Goal: Transaction & Acquisition: Purchase product/service

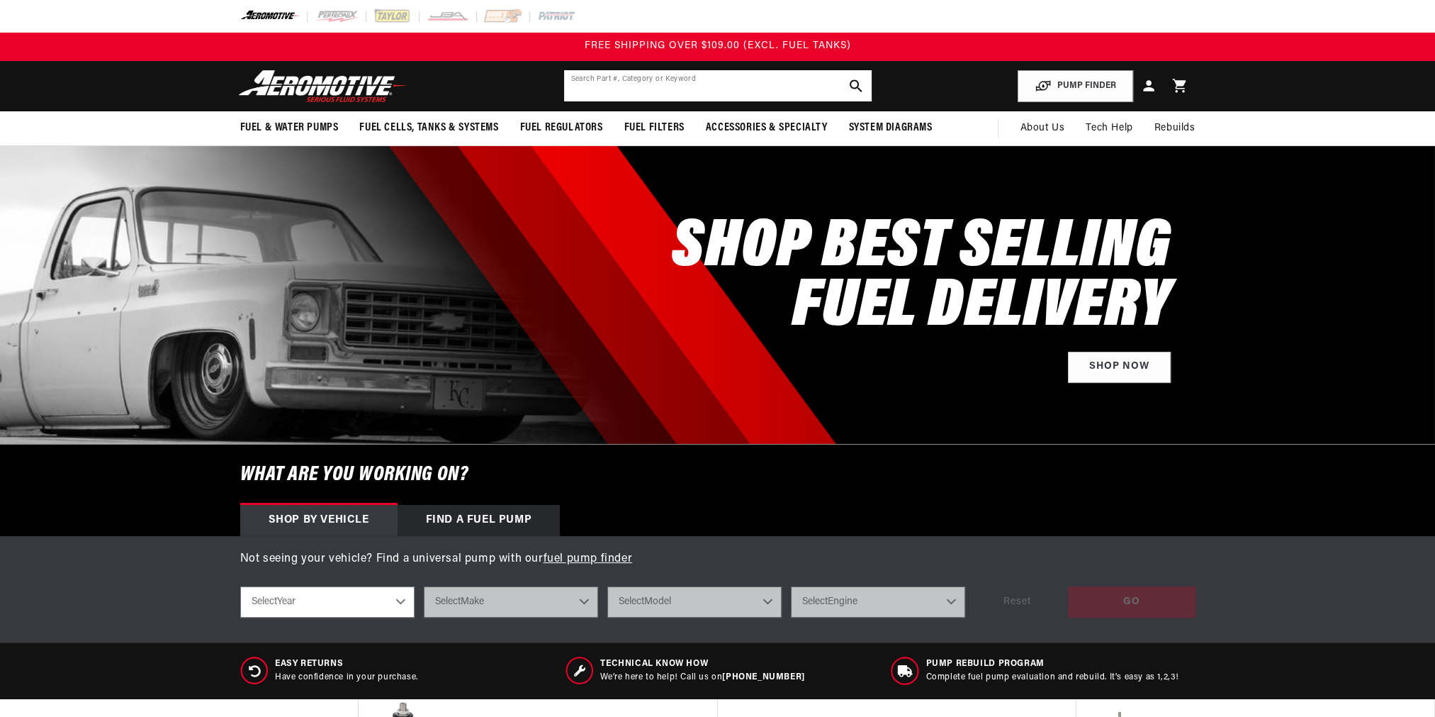
click at [631, 88] on input "text" at bounding box center [718, 85] width 308 height 31
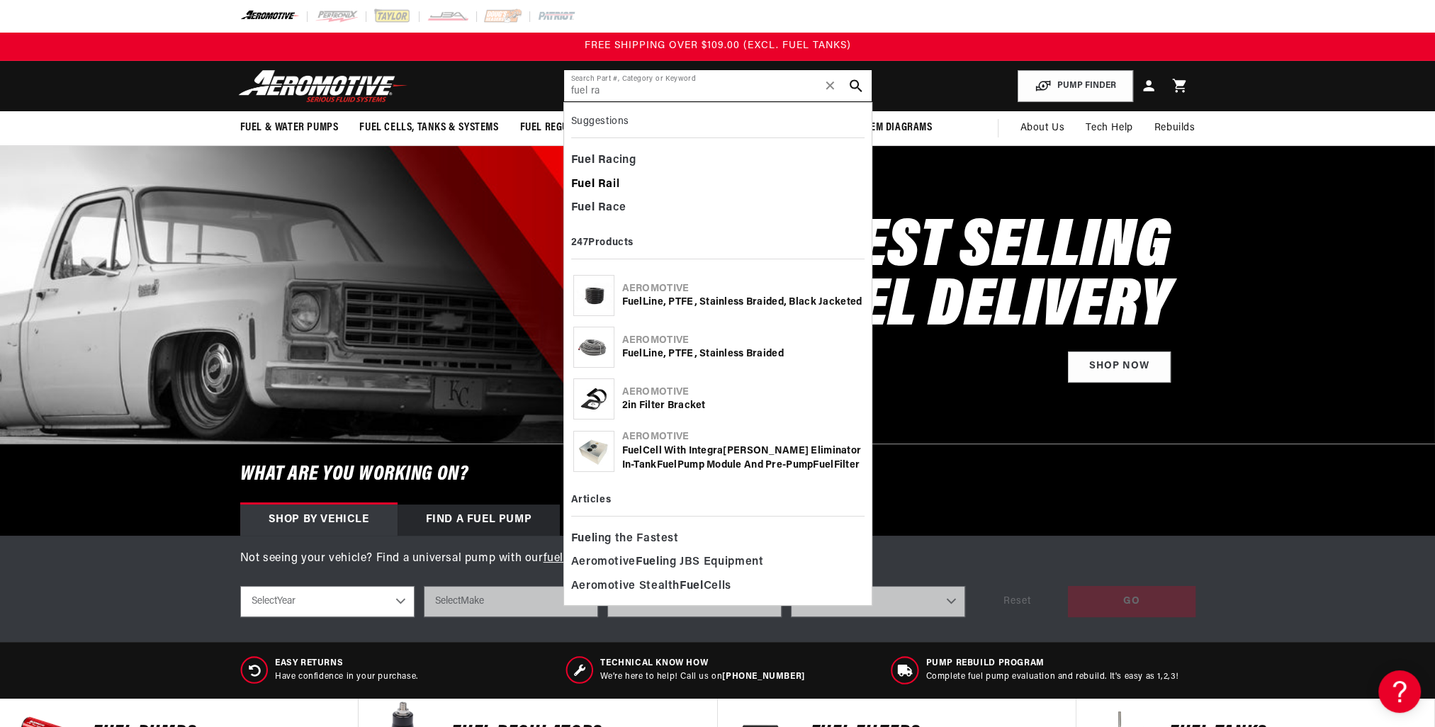
type input "fuel ra"
click at [610, 179] on b "Ra" at bounding box center [605, 184] width 15 height 11
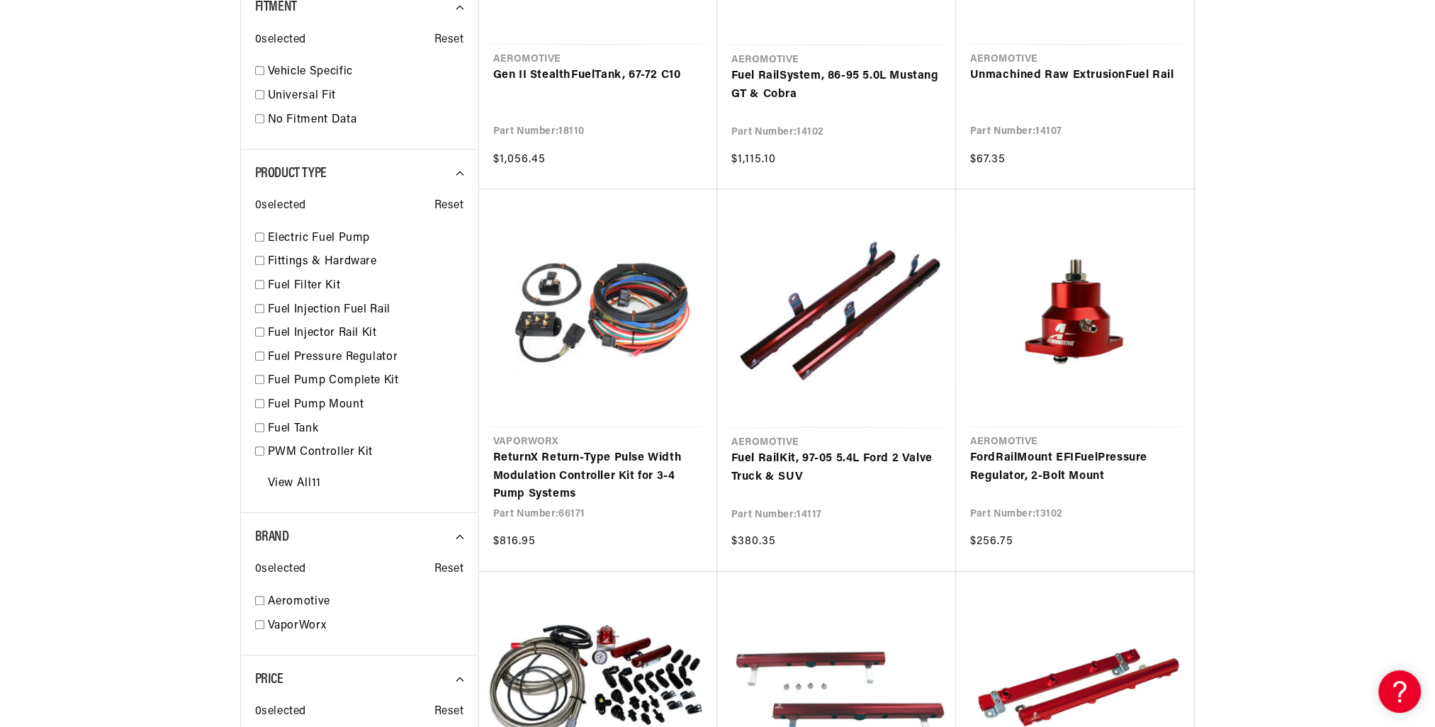
scroll to position [851, 0]
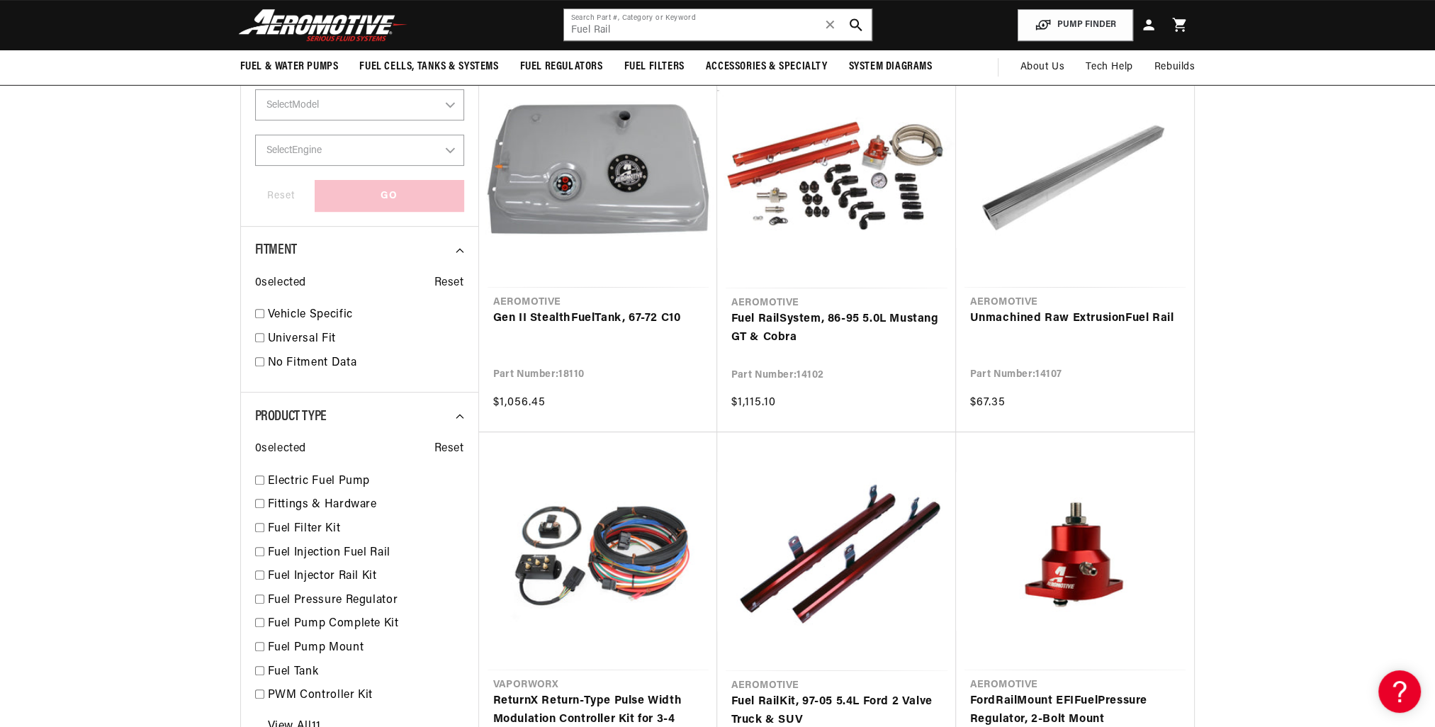
scroll to position [567, 0]
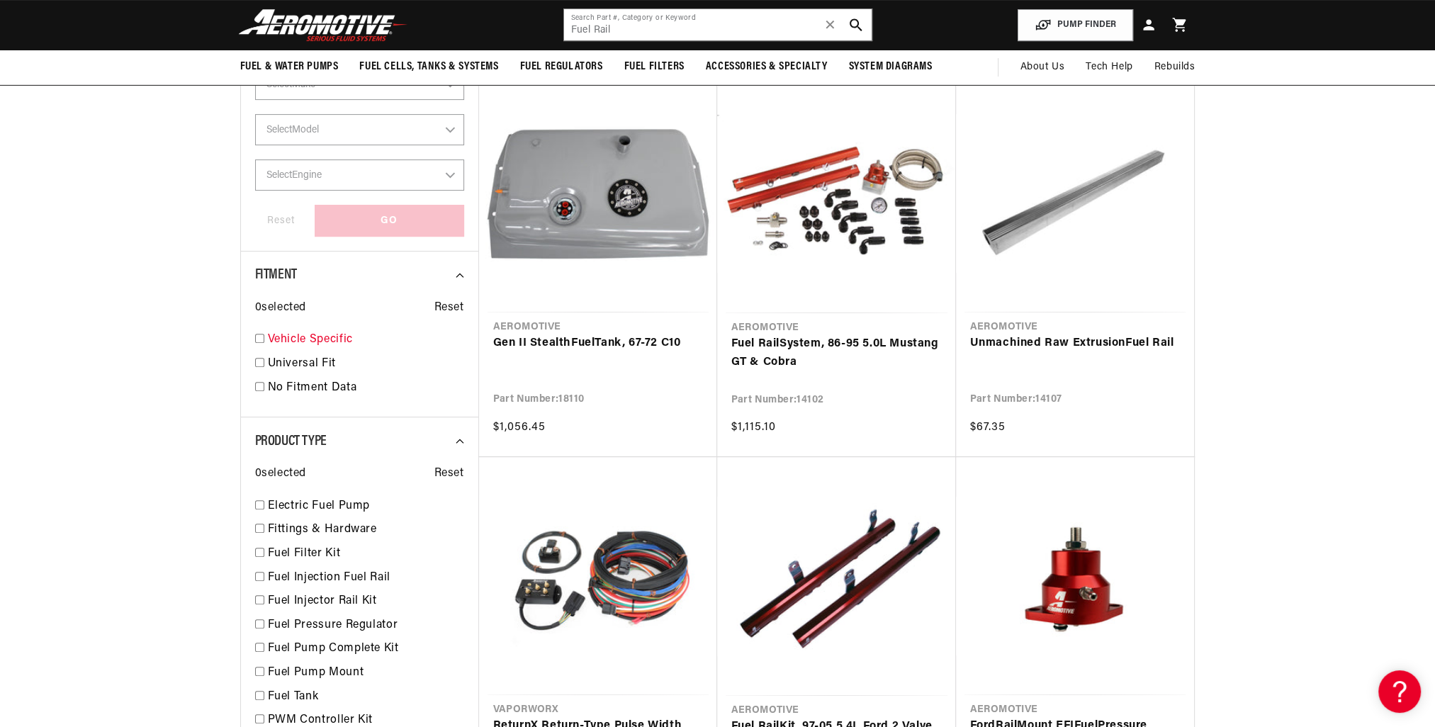
click at [264, 338] on input "checkbox" at bounding box center [259, 338] width 9 height 9
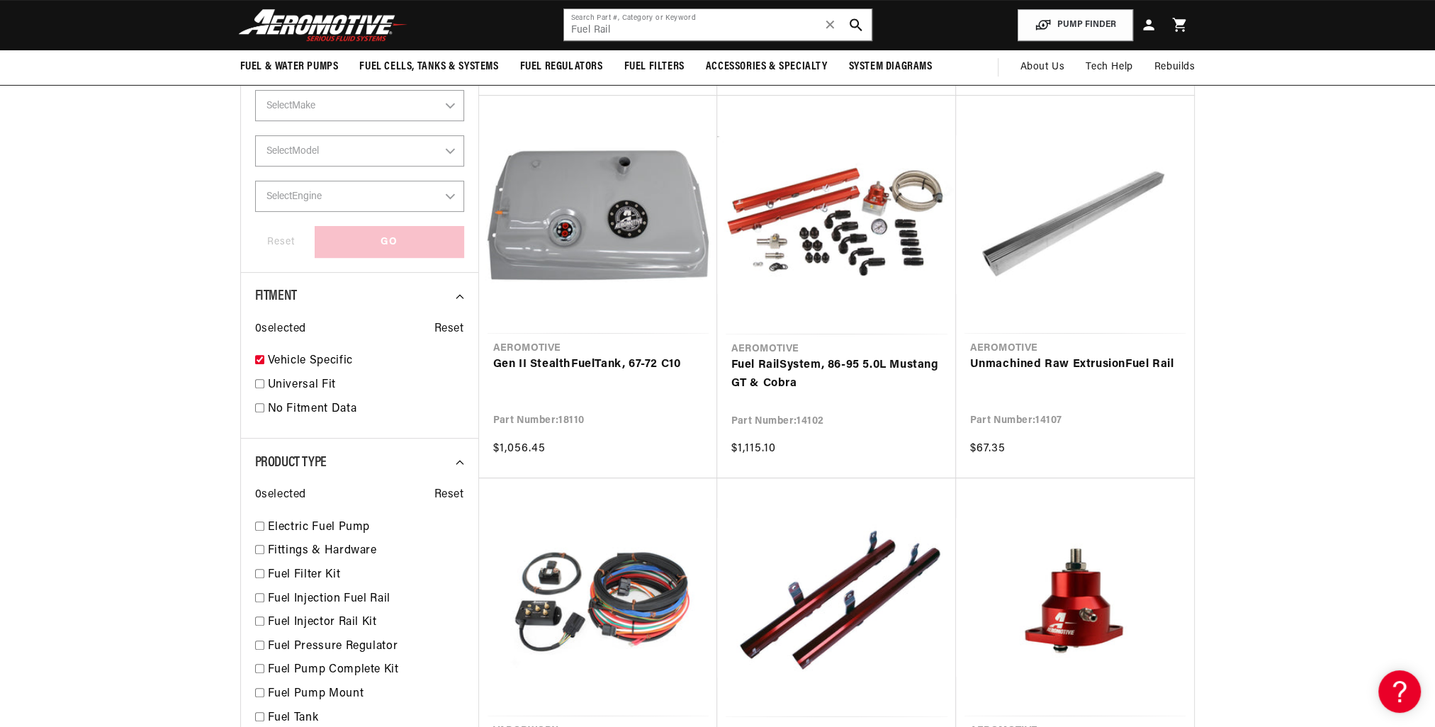
checkbox input "true"
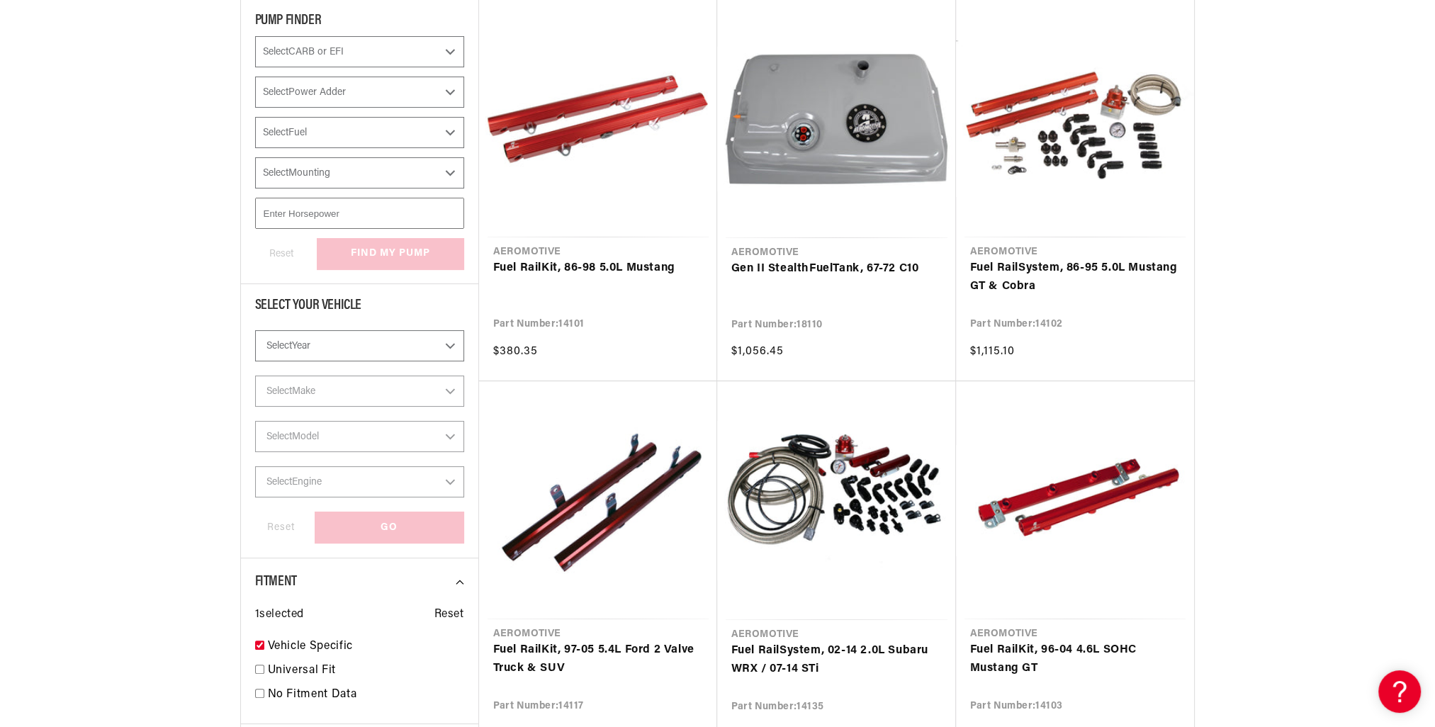
scroll to position [280, 0]
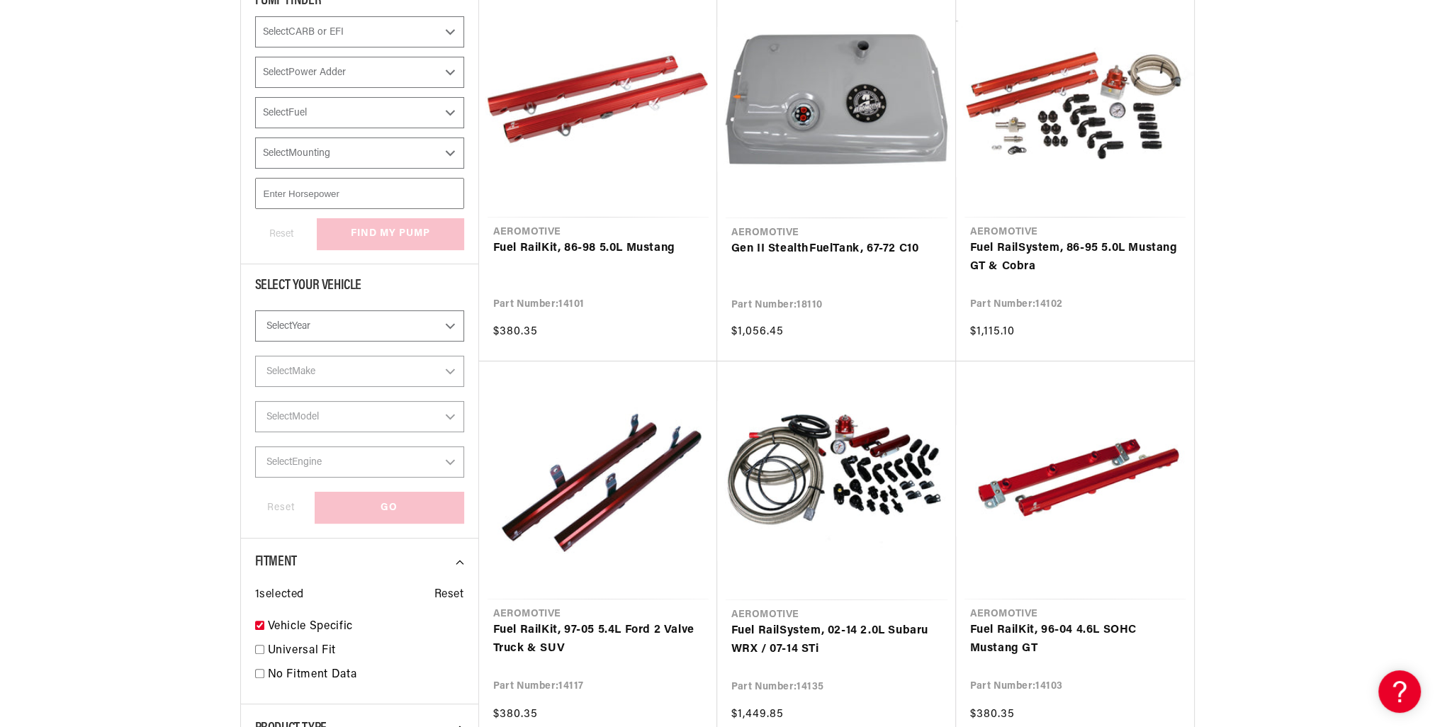
click at [354, 332] on select "Select Year 2023 2022 2021 2020 2019 2018 2017 2016 2015 2014 2013 2012 2011 20…" at bounding box center [359, 325] width 209 height 31
select select "2014"
click at [255, 310] on select "Select Year 2023 2022 2021 2020 2019 2018 2017 2016 2015 2014 2013 2012 2011 20…" at bounding box center [359, 325] width 209 height 31
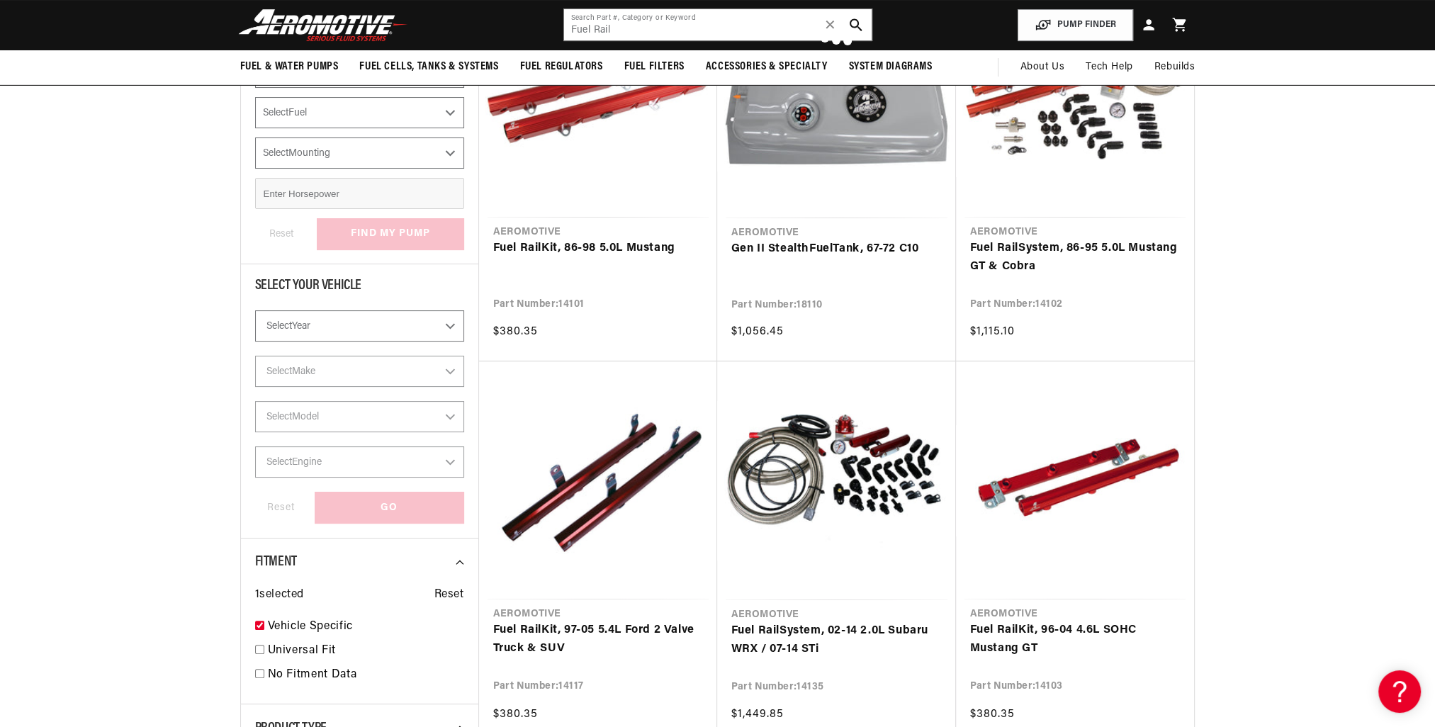
select select "2014"
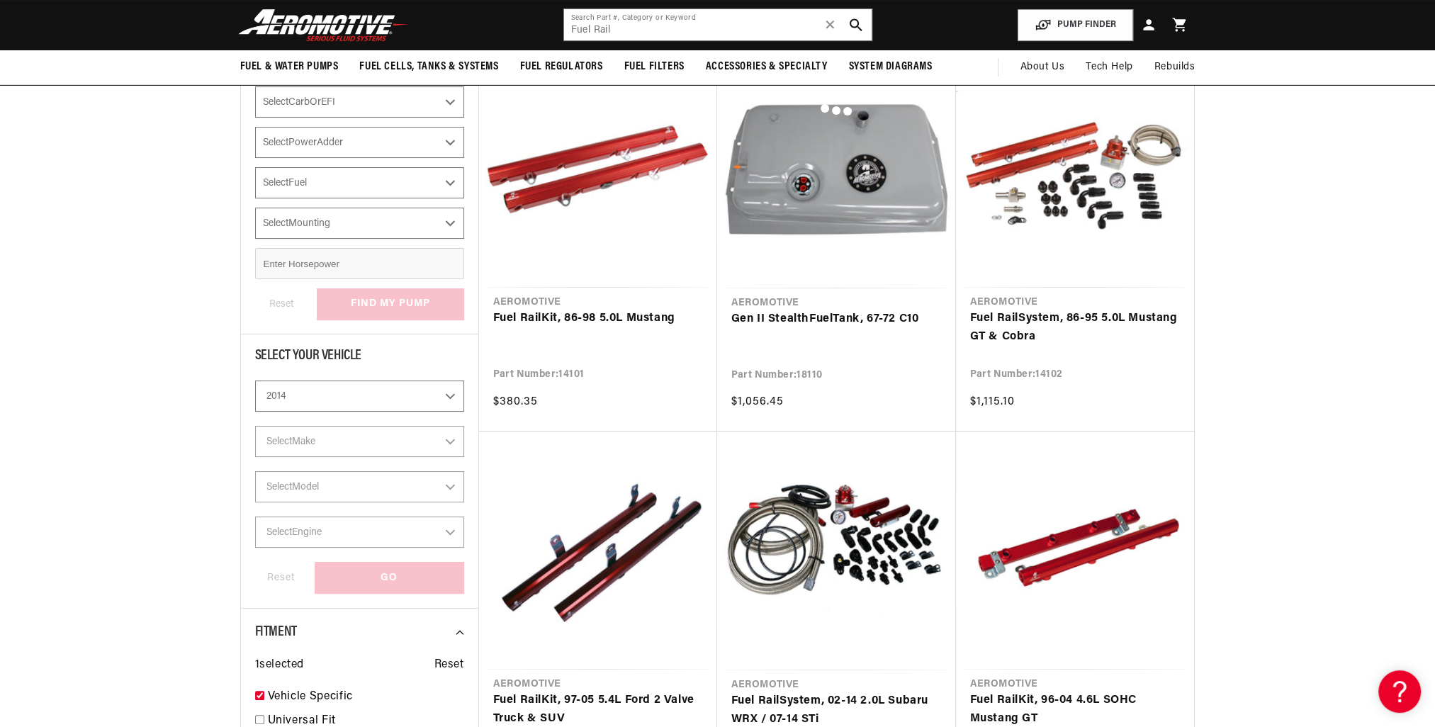
scroll to position [209, 0]
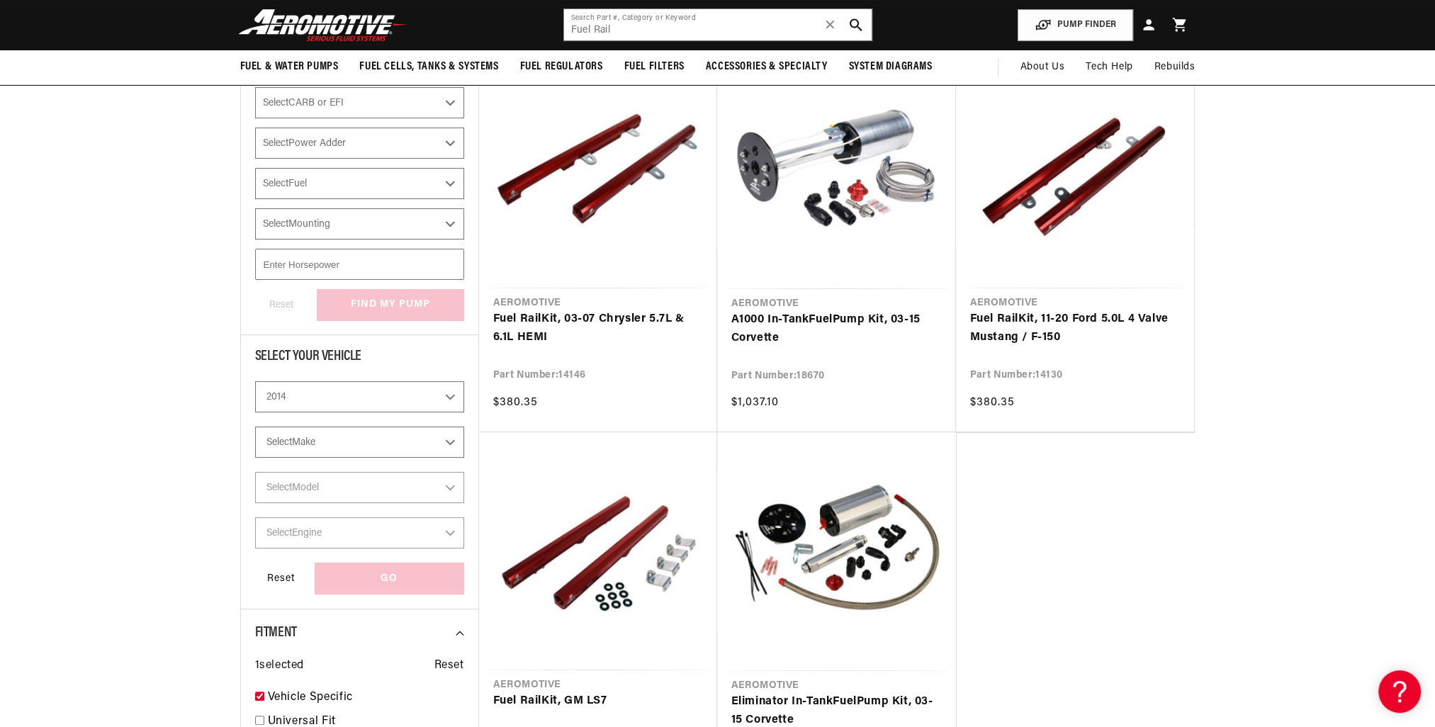
click at [459, 438] on select "Select Make Chevrolet Chrysler Ford GMC Subaru" at bounding box center [359, 442] width 209 height 31
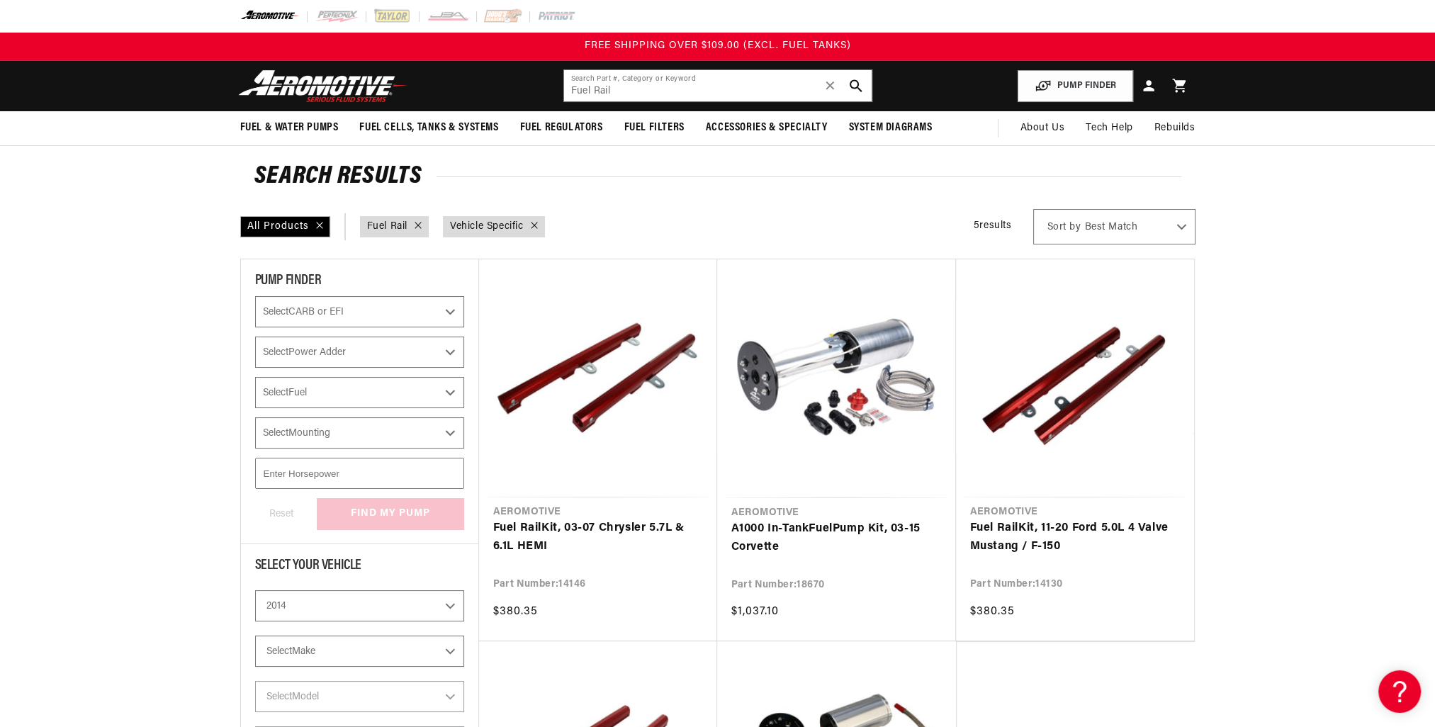
scroll to position [284, 0]
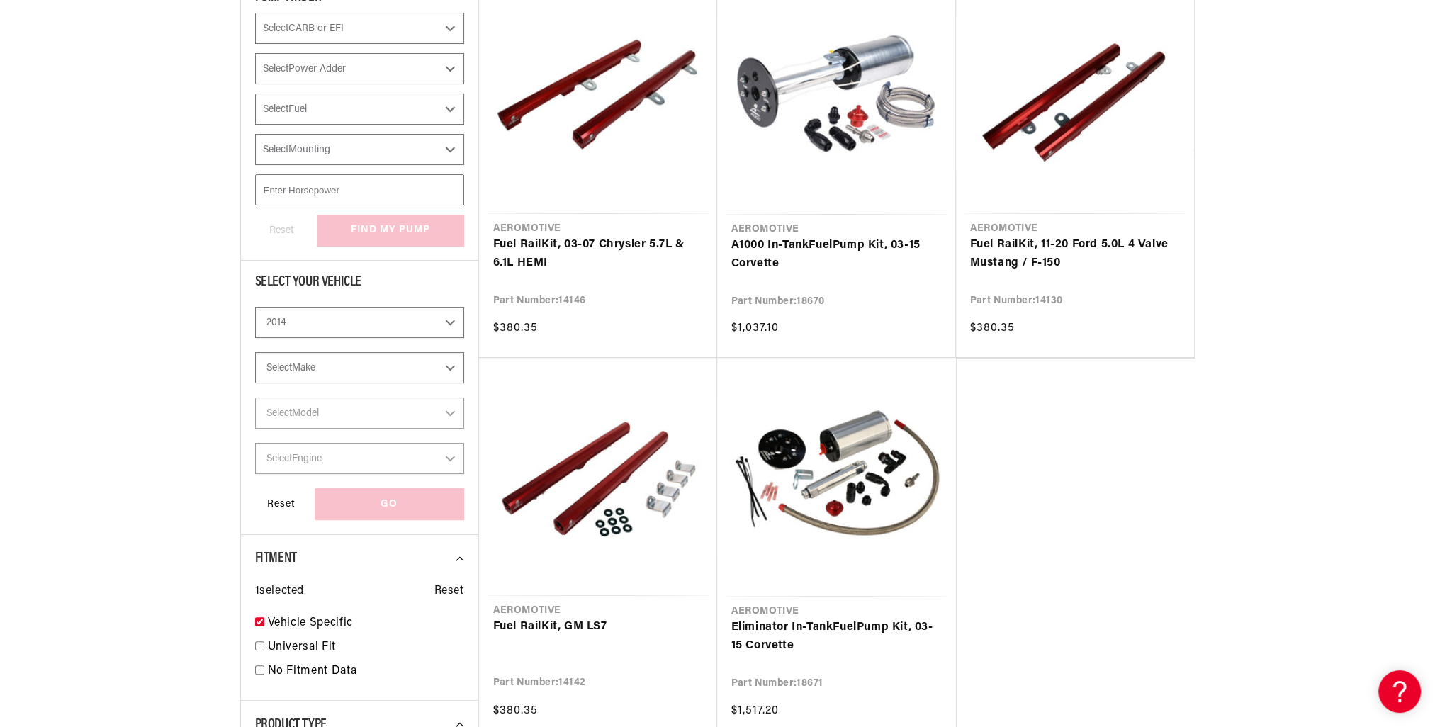
click at [446, 318] on select "2023 2022 2021 2020 2019 2018 2017 2016 2015 2014 2013 2012 2011 2010 2009 2008…" at bounding box center [359, 322] width 209 height 31
click at [447, 326] on select "2023 2022 2021 2020 2019 2018 2017 2016 2015 2014 2013 2012 2011 2010 2009 2008…" at bounding box center [359, 322] width 209 height 31
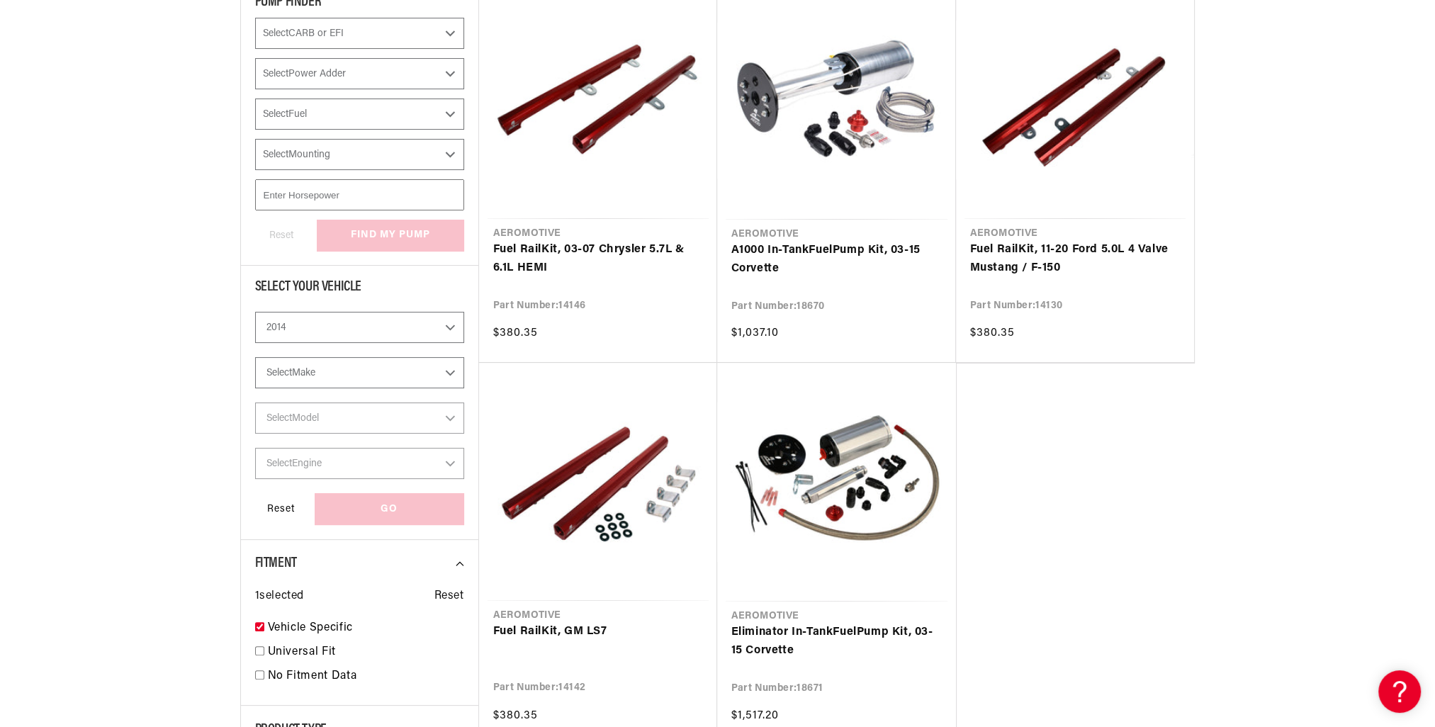
scroll to position [0, 0]
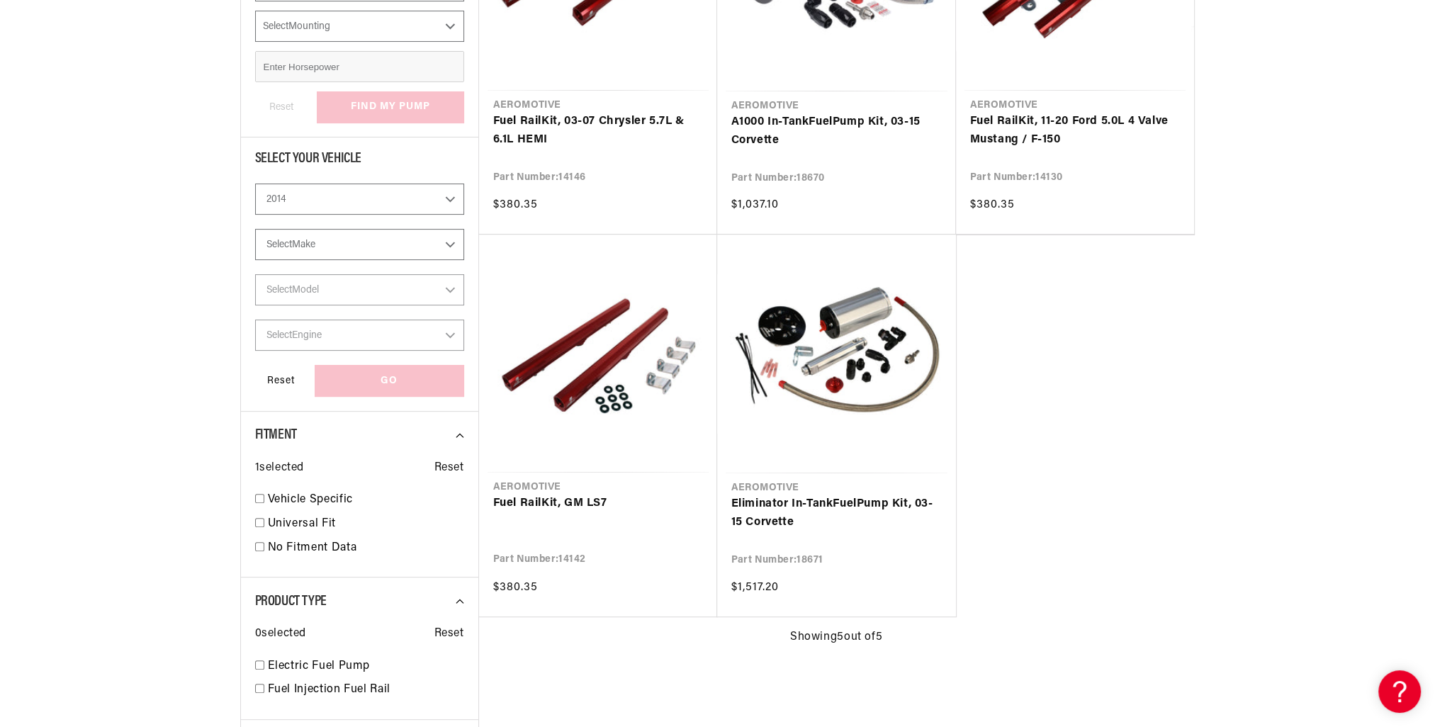
checkbox input "false"
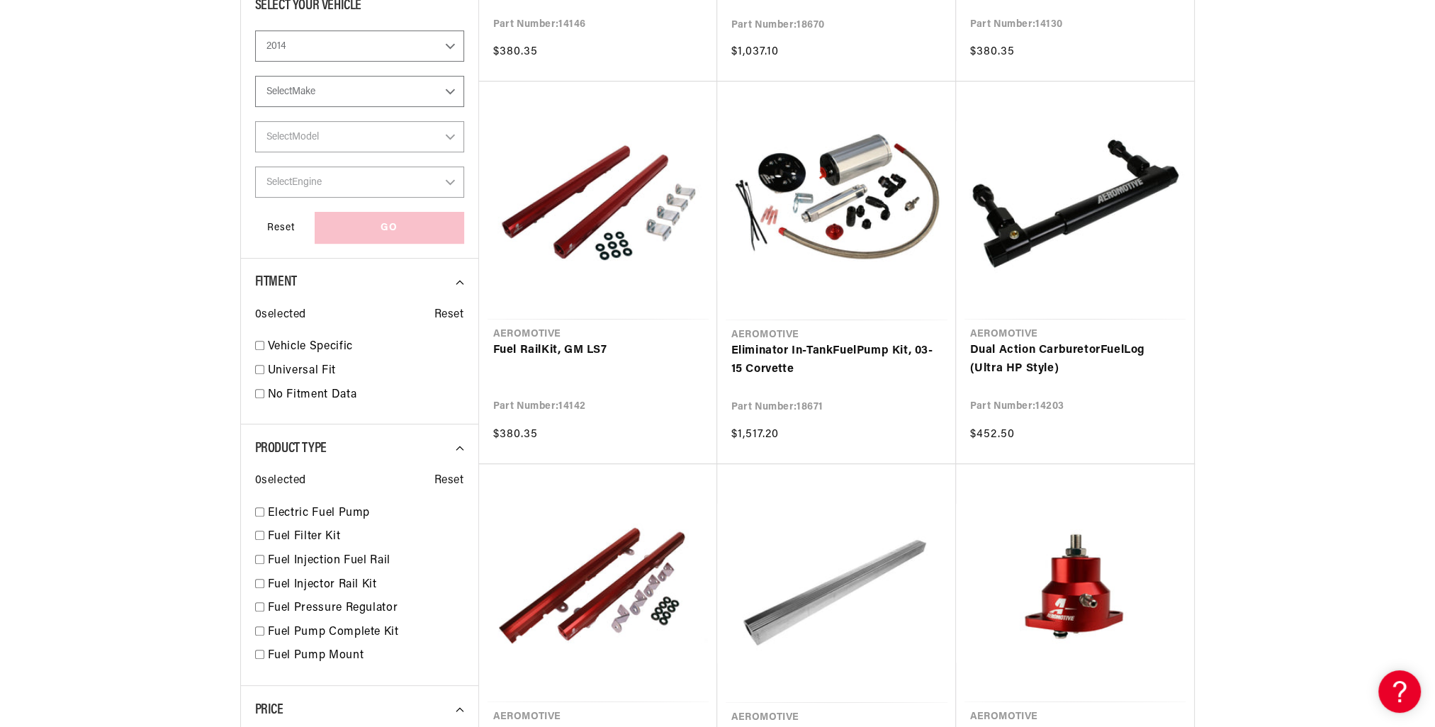
scroll to position [567, 0]
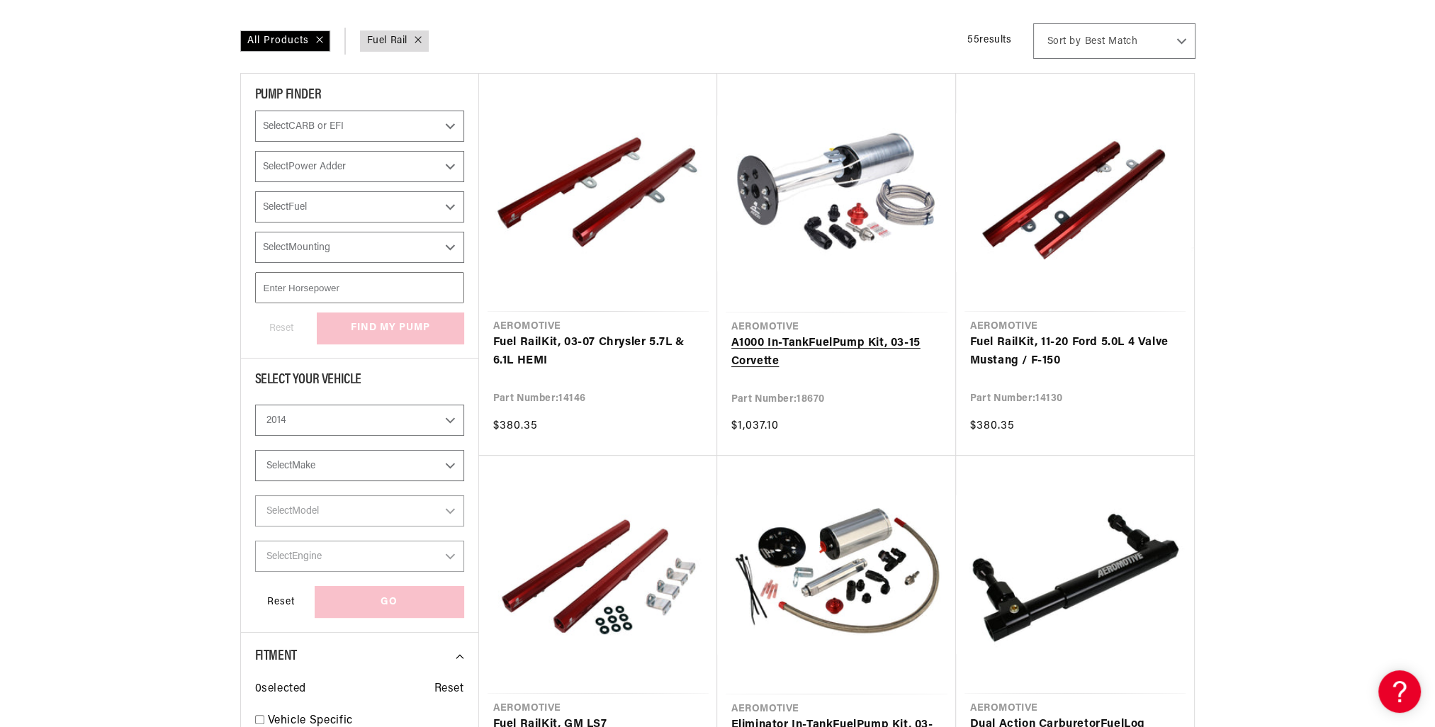
scroll to position [496, 0]
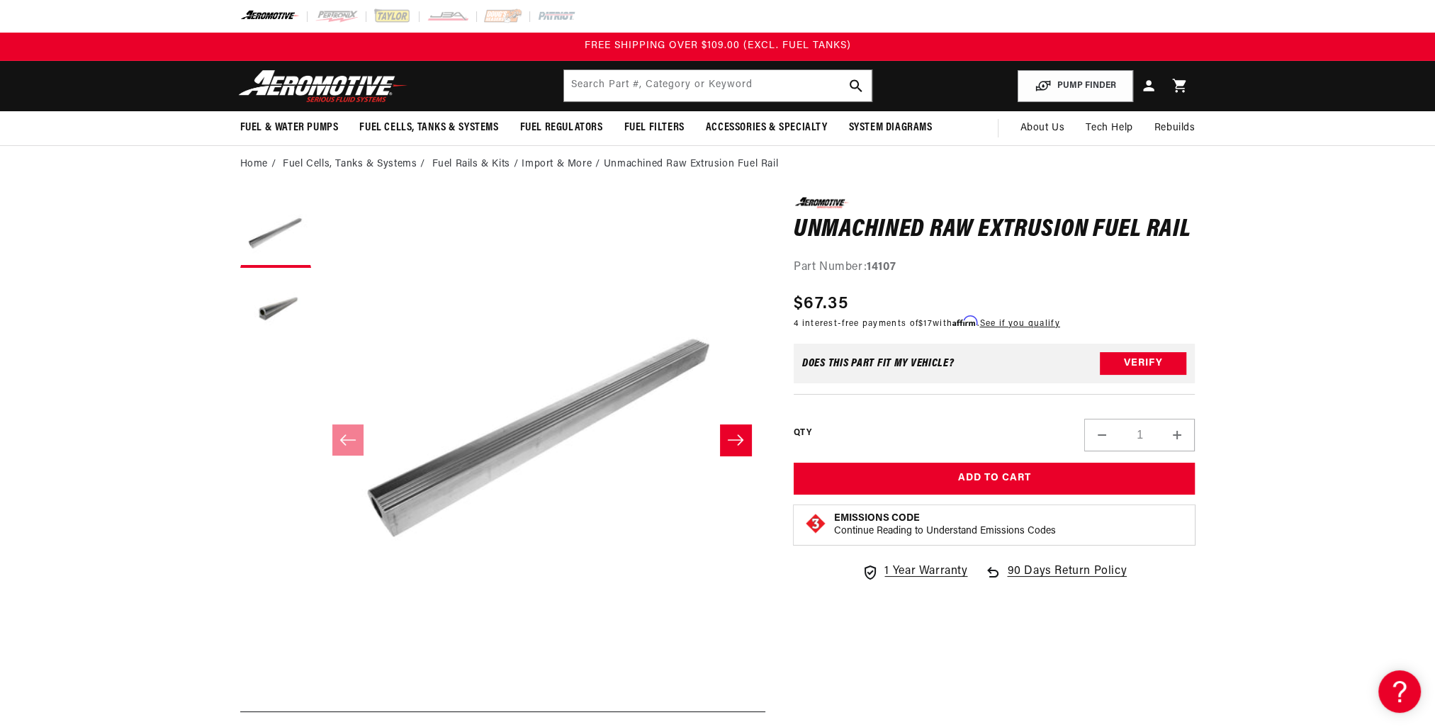
click at [744, 441] on button "Slide right" at bounding box center [735, 440] width 31 height 31
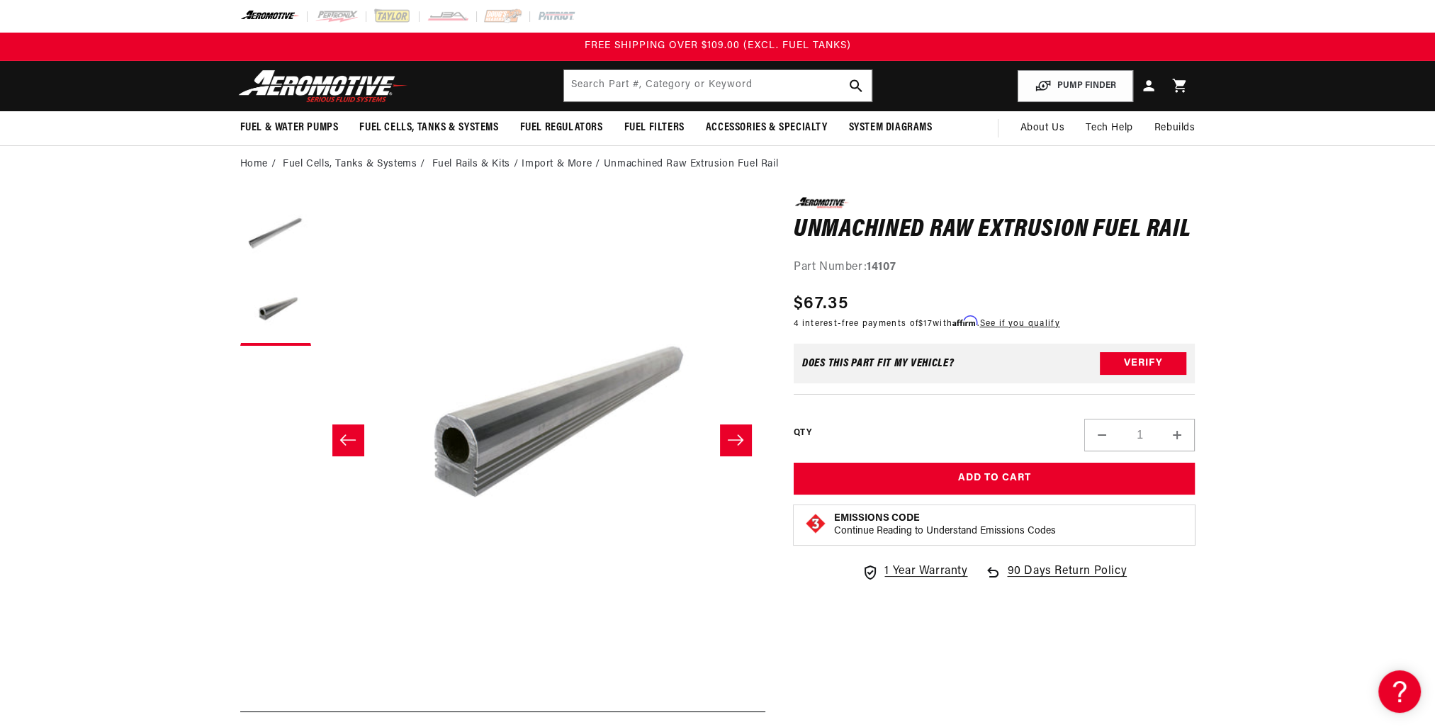
click at [743, 436] on icon "Slide right" at bounding box center [735, 440] width 17 height 14
click at [335, 432] on button "Slide left" at bounding box center [347, 440] width 31 height 31
